Goal: Transaction & Acquisition: Purchase product/service

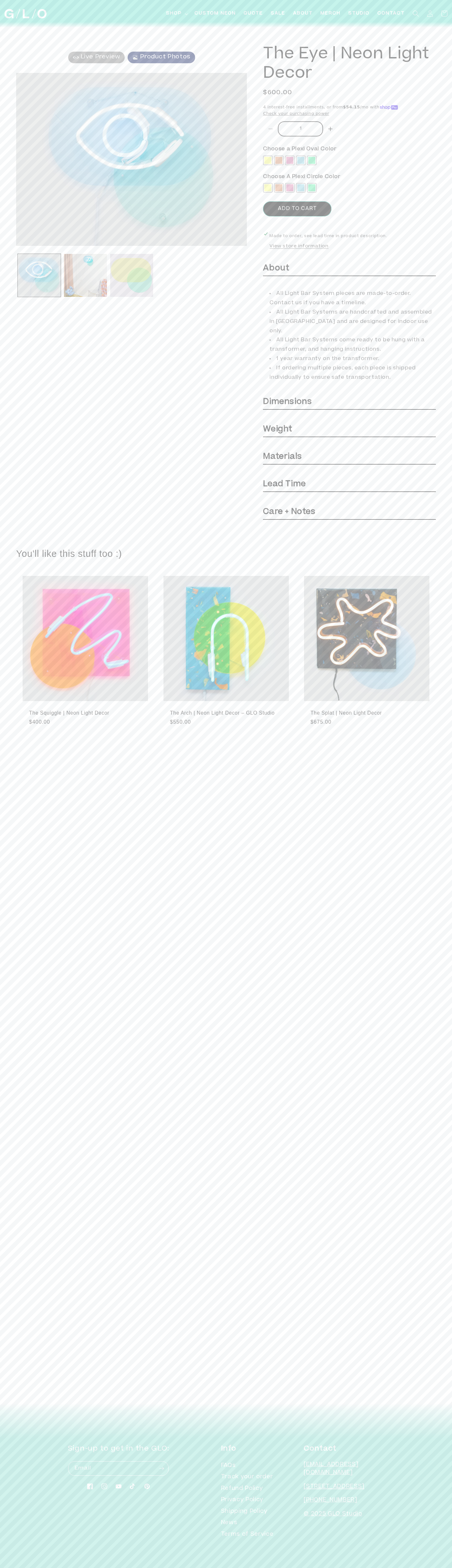
click at [297, 209] on button "Add to cart" at bounding box center [297, 209] width 68 height 15
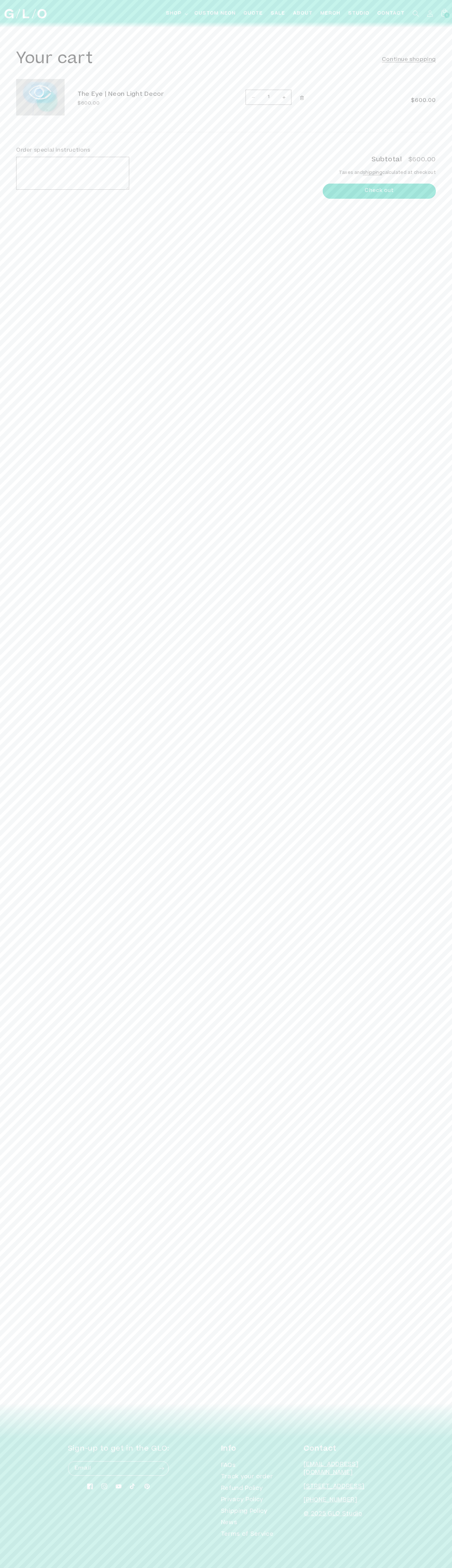
click at [379, 191] on button "Check out" at bounding box center [380, 191] width 113 height 15
